Goal: Task Accomplishment & Management: Use online tool/utility

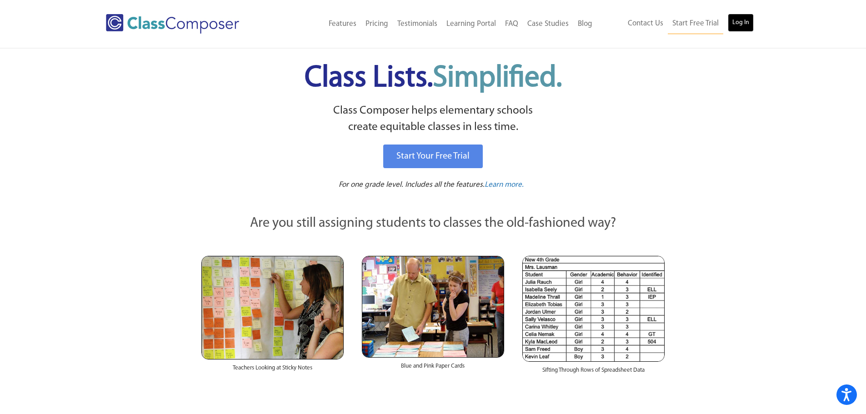
click at [743, 20] on link "Log In" at bounding box center [740, 23] width 26 height 18
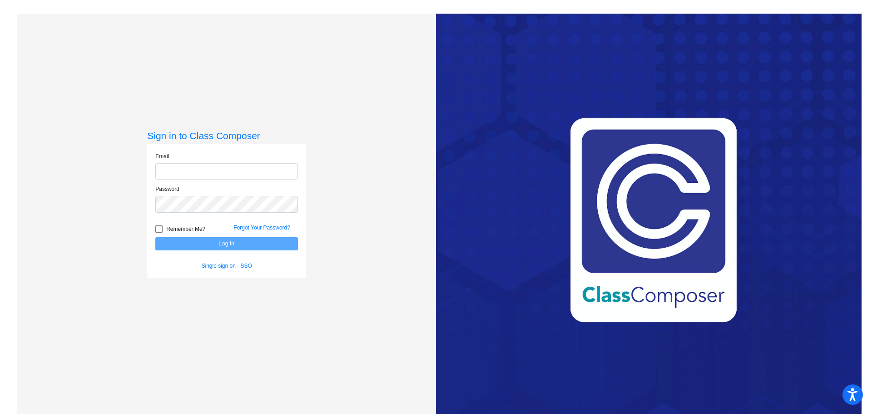
type input "lteixeira-ahrens@ceres.k12.ca.us"
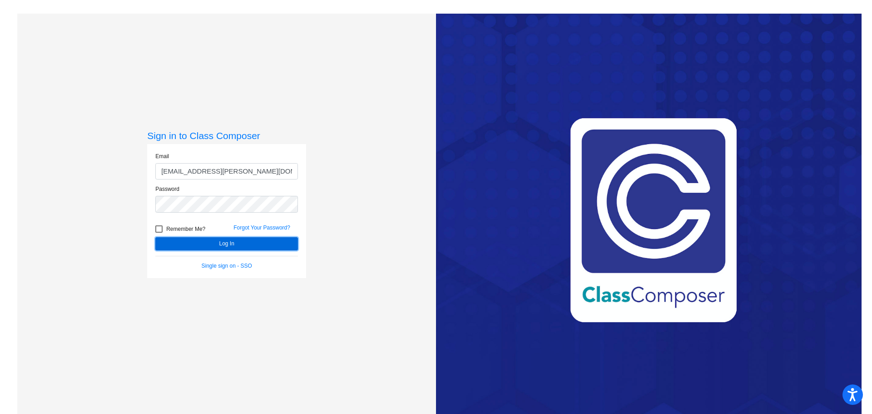
click at [238, 245] on button "Log In" at bounding box center [226, 243] width 143 height 13
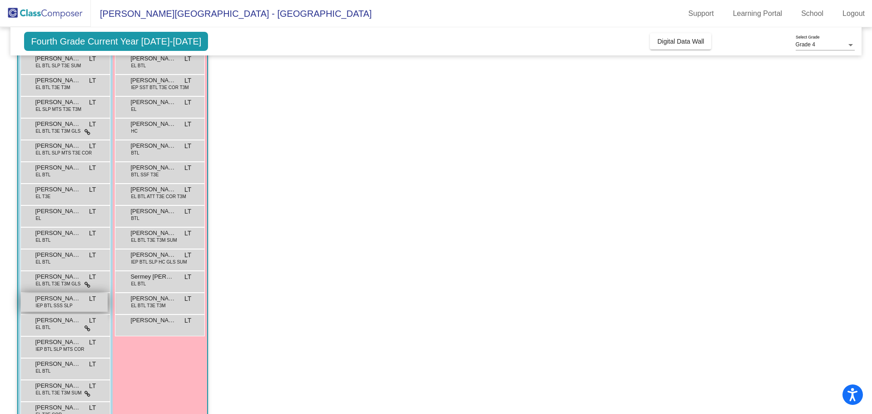
scroll to position [160, 0]
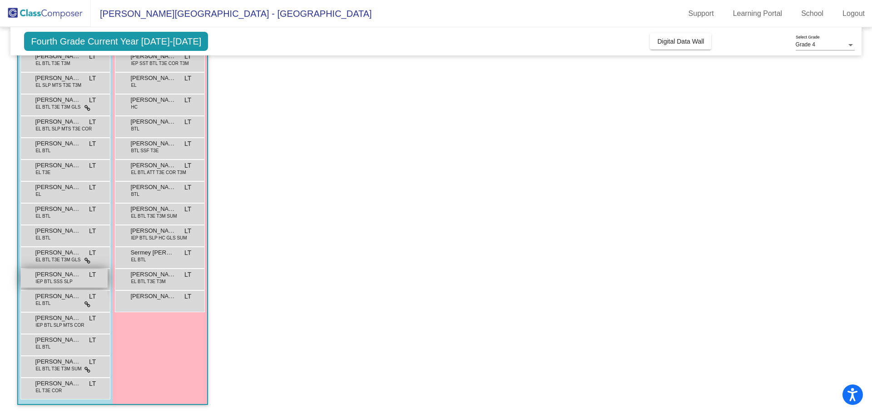
click at [48, 281] on span "IEP BTL SSS SLP" at bounding box center [53, 281] width 37 height 7
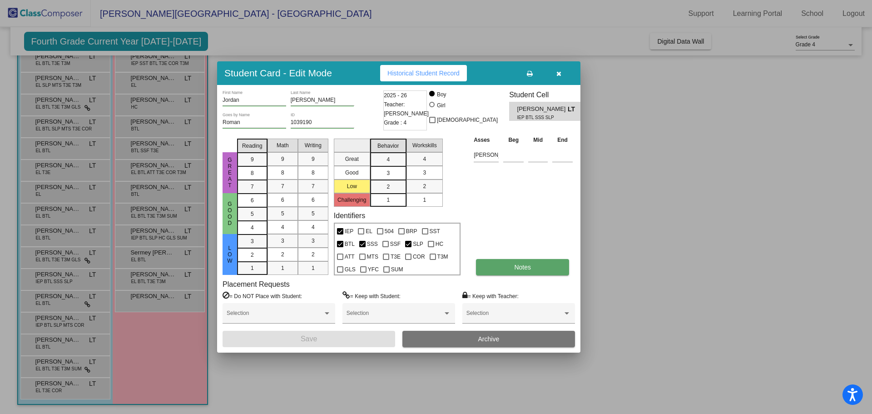
click at [529, 269] on span "Notes" at bounding box center [522, 267] width 17 height 7
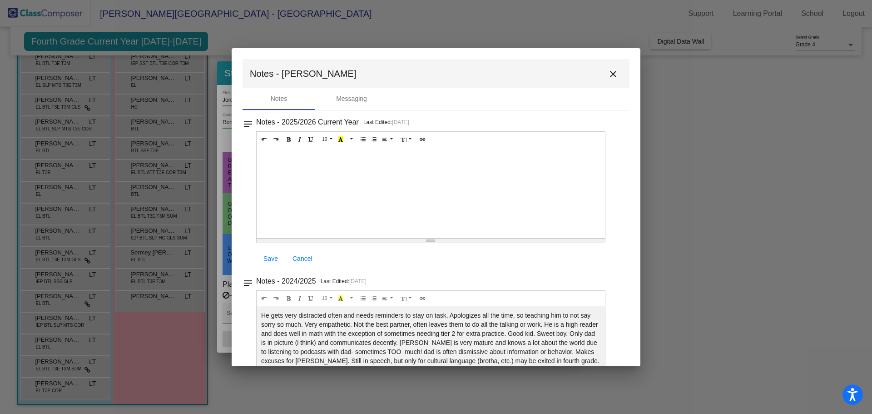
scroll to position [136, 0]
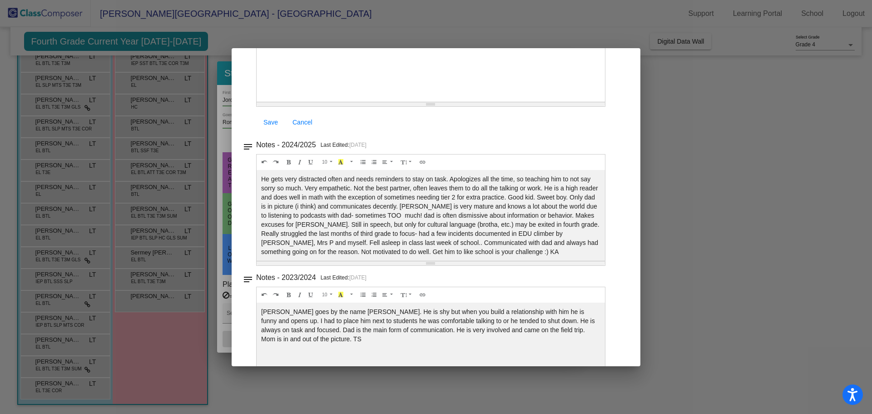
click at [795, 294] on div at bounding box center [436, 207] width 872 height 414
